Goal: Task Accomplishment & Management: Manage account settings

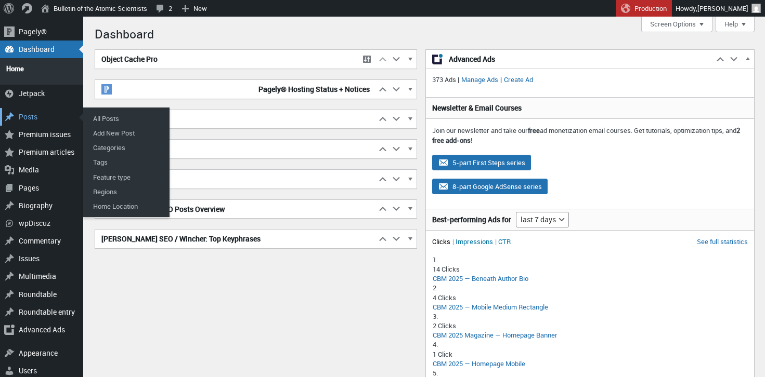
click at [30, 113] on div "Posts" at bounding box center [41, 117] width 83 height 18
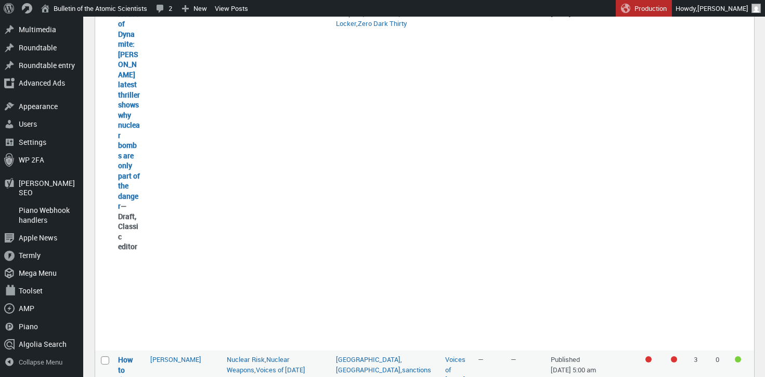
scroll to position [345, 0]
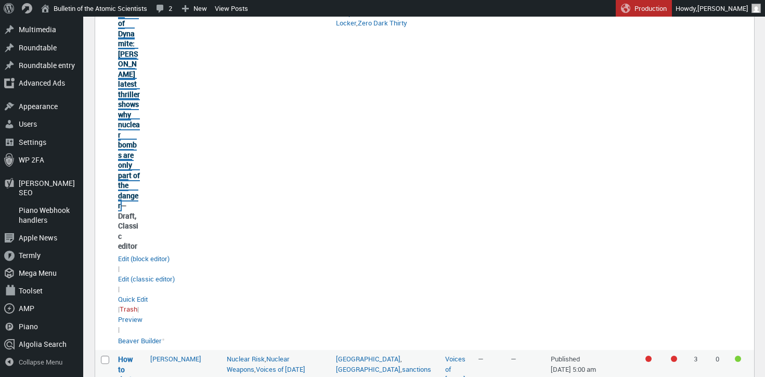
click at [124, 125] on link "A House of Dynamite: [PERSON_NAME] latest thriller shows why nuclear bombs are …" at bounding box center [129, 104] width 22 height 213
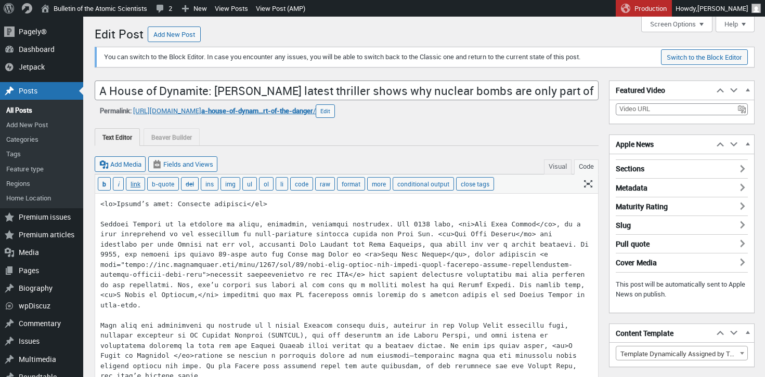
scroll to position [7, 0]
click at [335, 113] on button "Edit" at bounding box center [325, 112] width 19 height 14
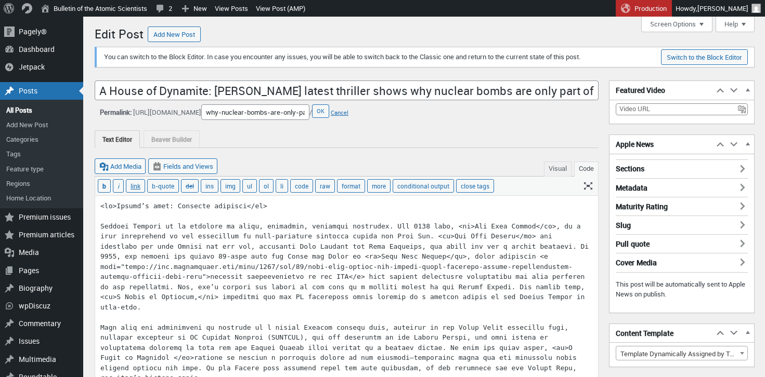
scroll to position [0, 226]
drag, startPoint x: 237, startPoint y: 113, endPoint x: 343, endPoint y: 115, distance: 106.1
click at [312, 115] on span "https://thebulletin.org/2025/10/ URL Slug a-house-of-dynamite-bigelows-latest-t…" at bounding box center [222, 113] width 179 height 16
click at [348, 111] on button "Cancel" at bounding box center [340, 113] width 18 height 8
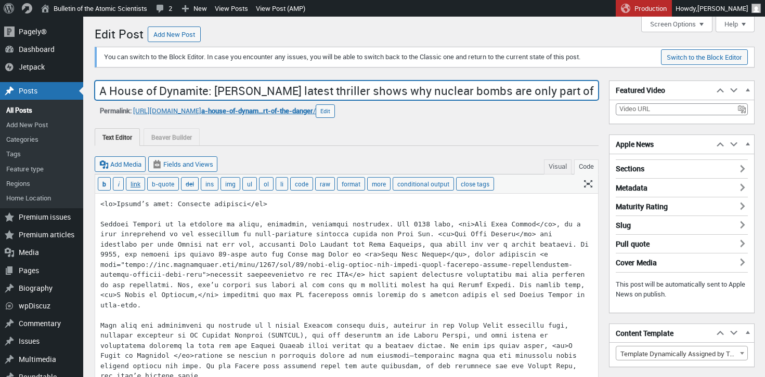
drag, startPoint x: 100, startPoint y: 90, endPoint x: 605, endPoint y: 86, distance: 504.3
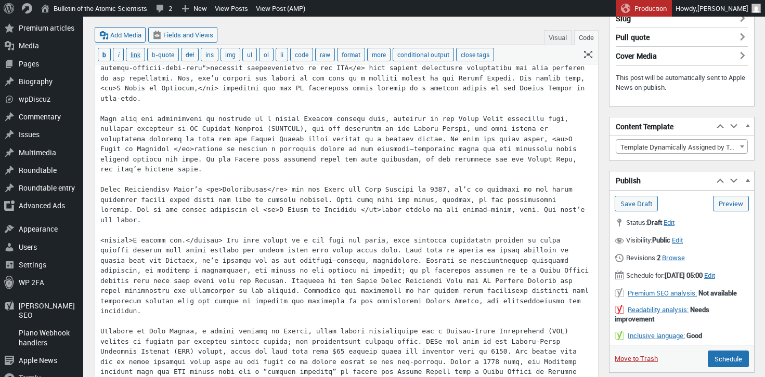
scroll to position [207, 0]
click at [726, 205] on link "Preview (opens in a new tab)" at bounding box center [731, 203] width 36 height 16
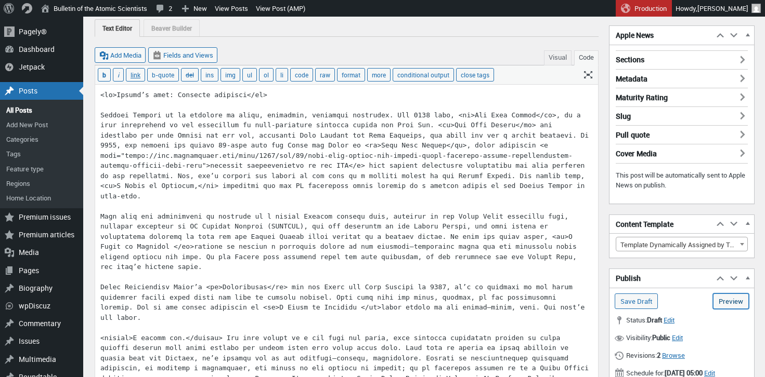
scroll to position [0, 0]
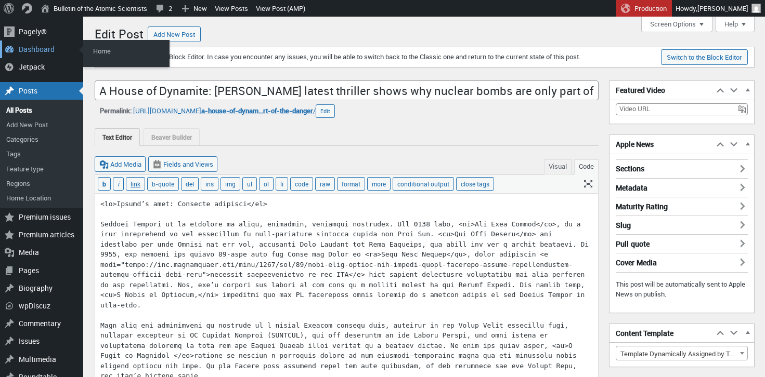
click at [29, 47] on div "Dashboard" at bounding box center [41, 50] width 83 height 18
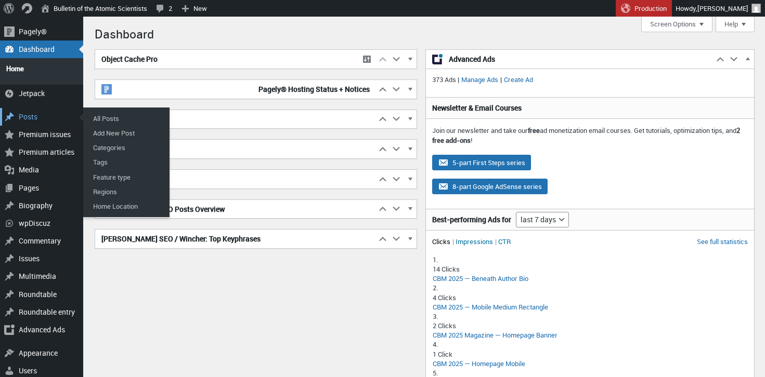
click at [23, 112] on div "Posts" at bounding box center [41, 117] width 83 height 18
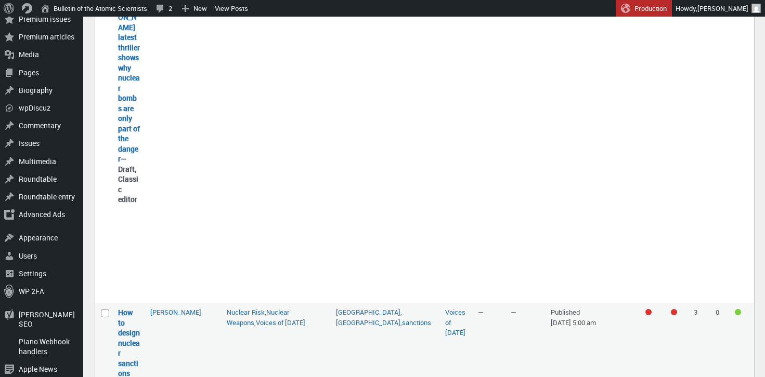
scroll to position [394, 0]
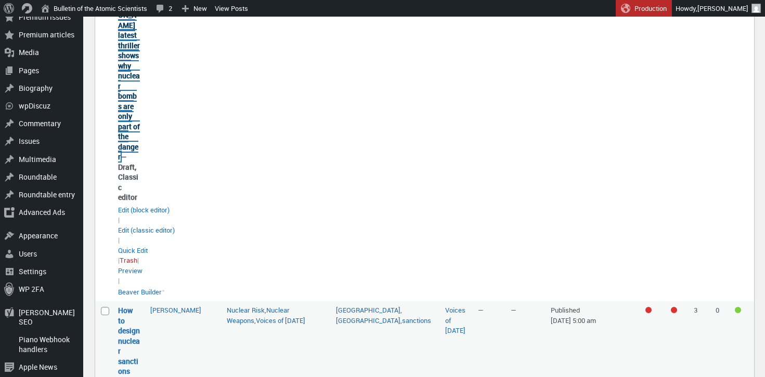
click at [126, 88] on link "A House of Dynamite: [PERSON_NAME] latest thriller shows why nuclear bombs are …" at bounding box center [129, 55] width 22 height 213
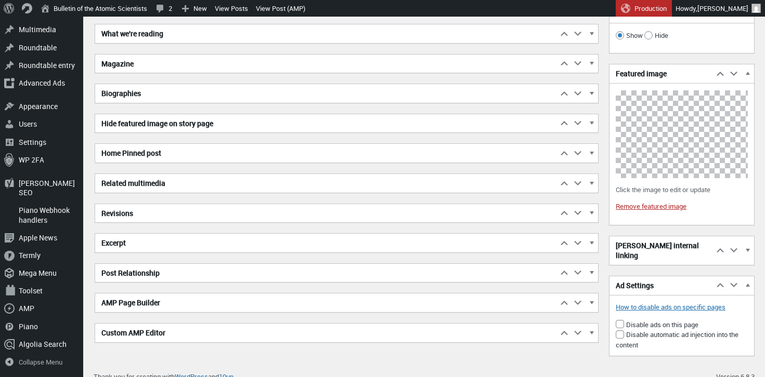
scroll to position [1903, 0]
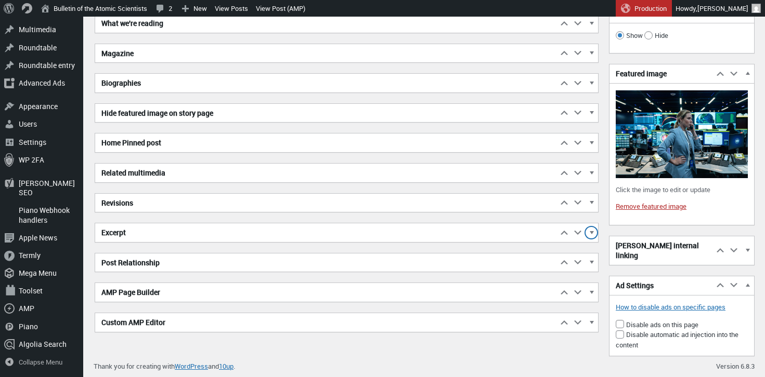
click at [591, 233] on span "button" at bounding box center [591, 234] width 10 height 9
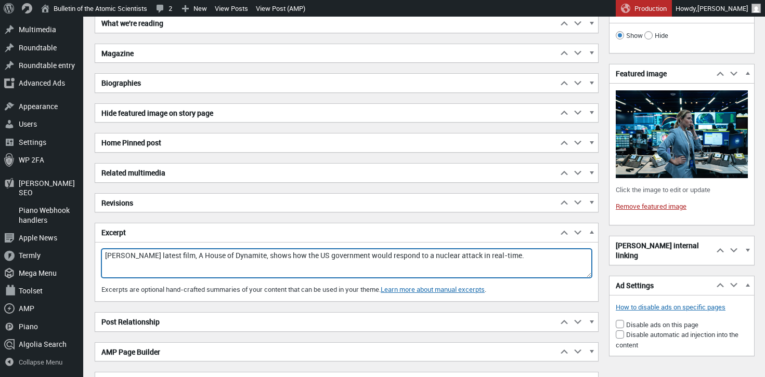
drag, startPoint x: 105, startPoint y: 255, endPoint x: 565, endPoint y: 254, distance: 459.6
click at [565, 254] on textarea "[PERSON_NAME] latest film, A House of Dynamite, shows how the US government wou…" at bounding box center [346, 263] width 490 height 29
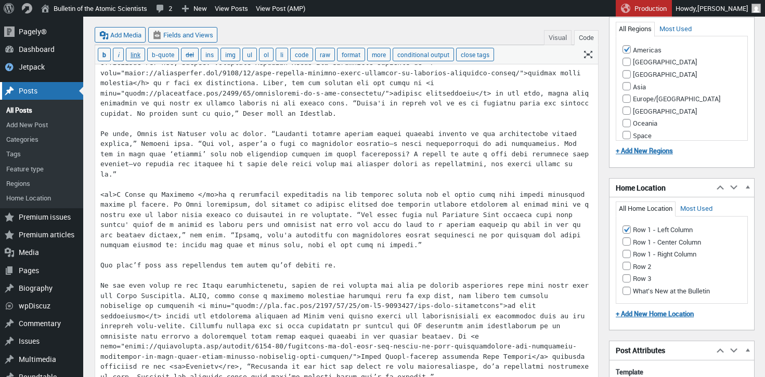
scroll to position [1281, 0]
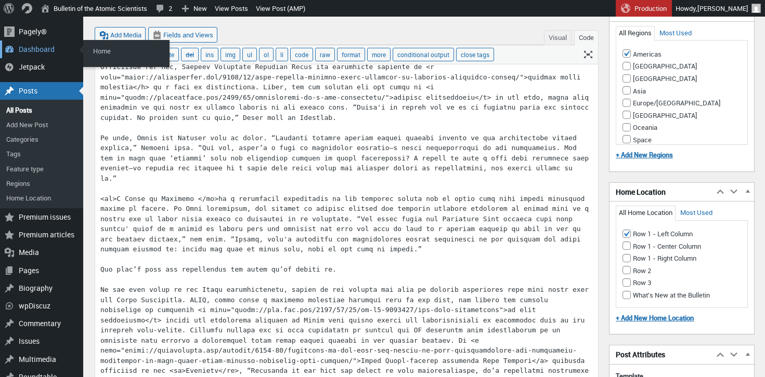
click at [26, 50] on div "Dashboard" at bounding box center [41, 50] width 83 height 18
